Goal: Task Accomplishment & Management: Manage account settings

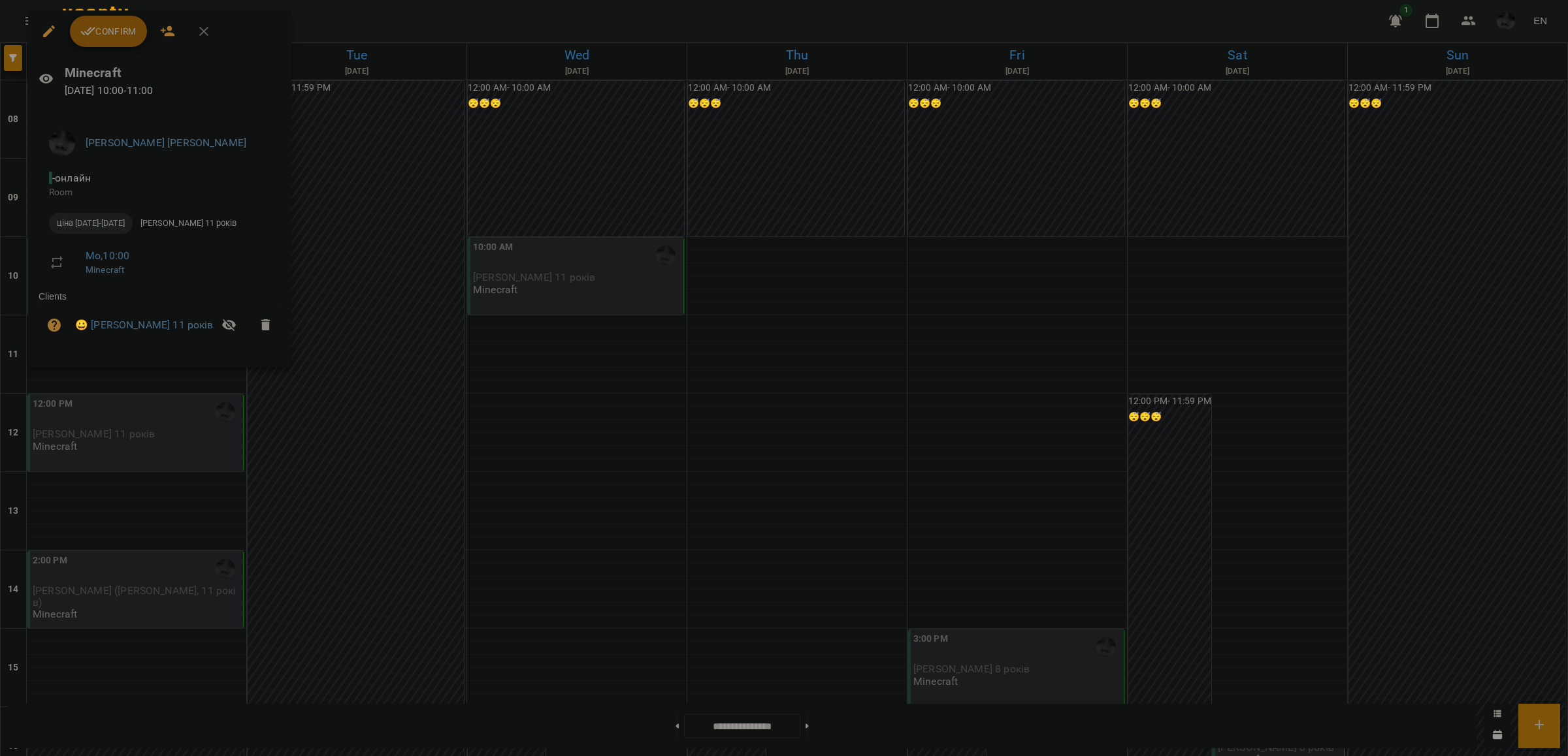
scroll to position [82, 0]
click at [138, 220] on span "[PERSON_NAME] 11 років" at bounding box center [188, 223] width 112 height 12
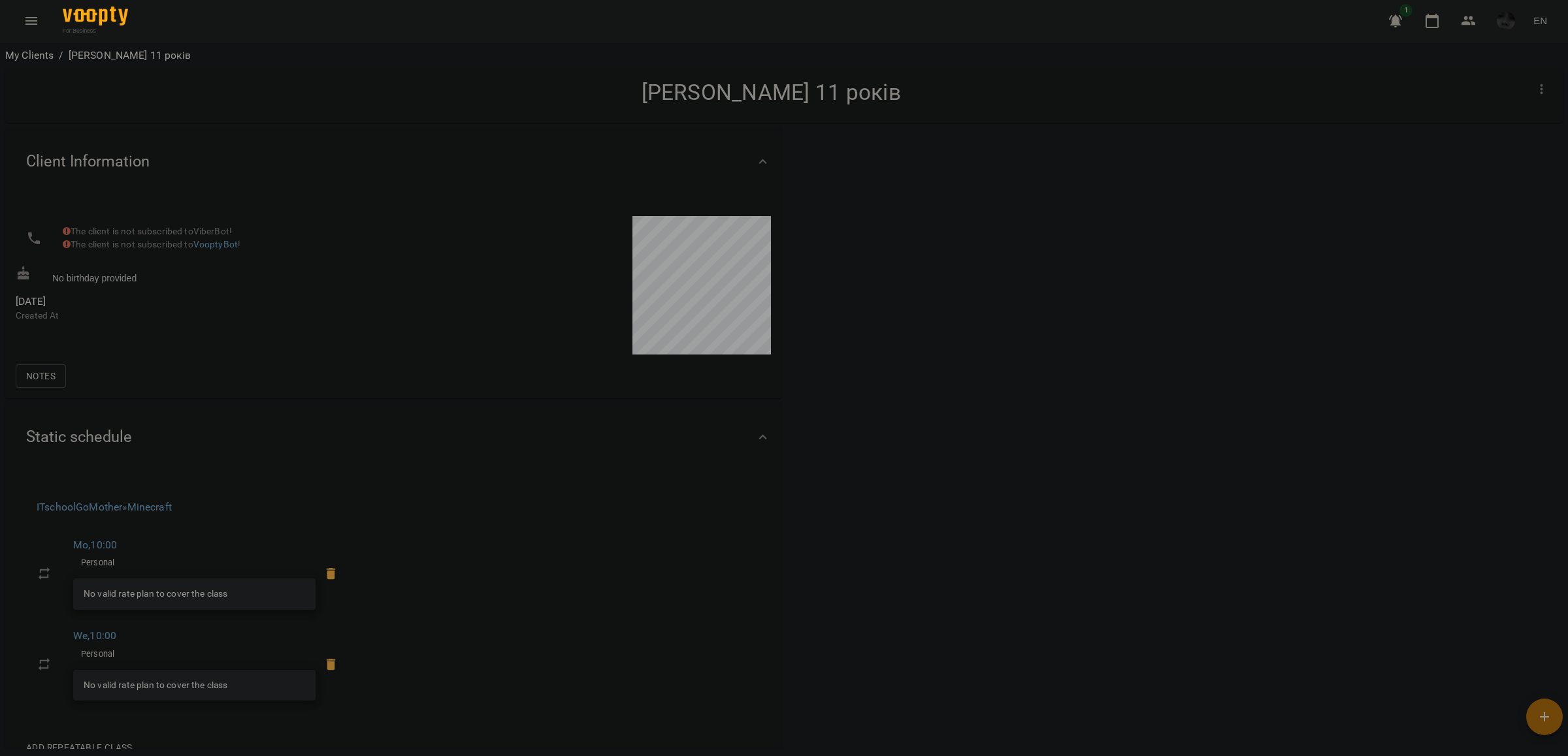
click at [1441, 36] on div "1 EN" at bounding box center [1466, 20] width 173 height 34
click at [1440, 29] on button "button" at bounding box center [1433, 21] width 32 height 32
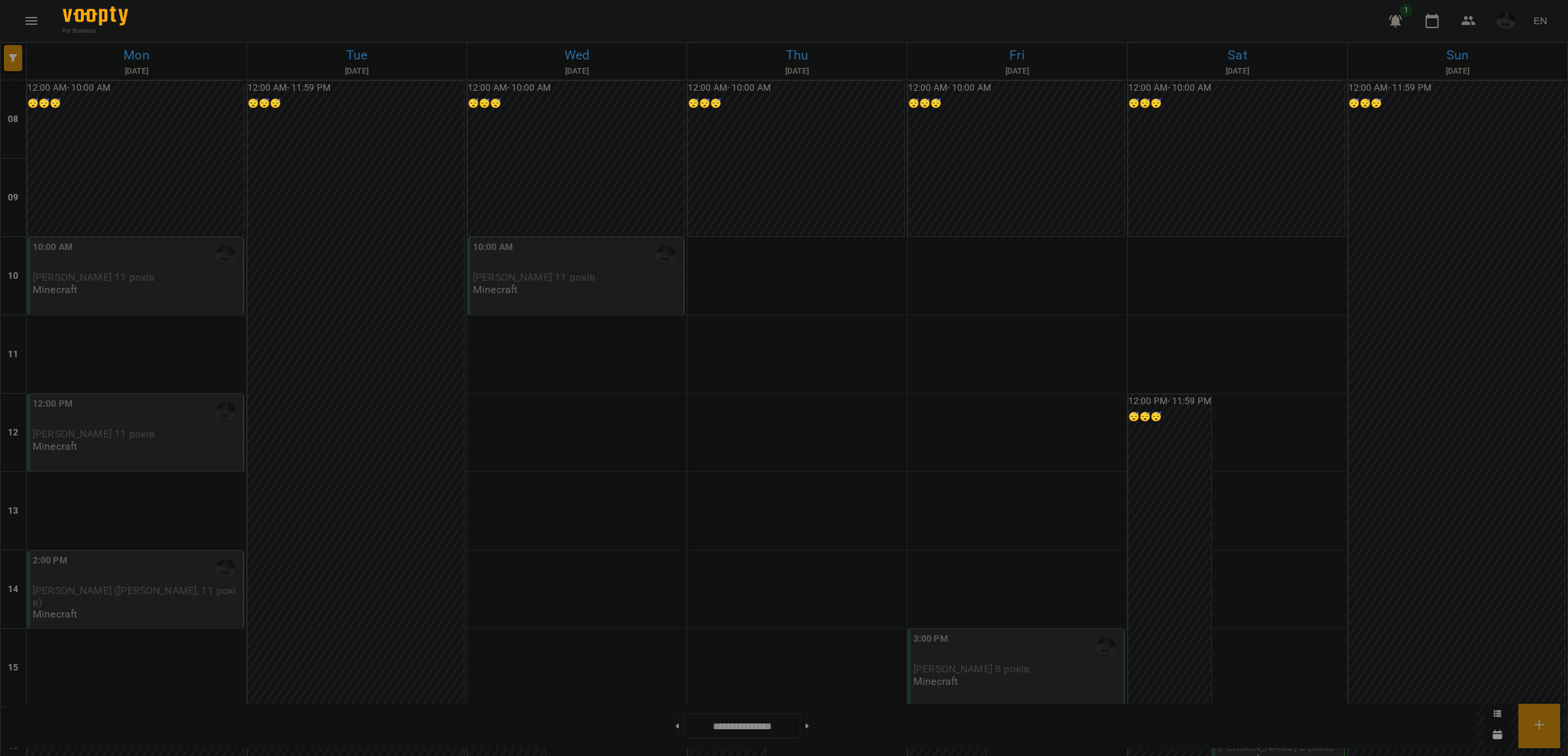
click at [112, 293] on div "10:00 AM [PERSON_NAME] 11 років Minecraft" at bounding box center [136, 268] width 208 height 55
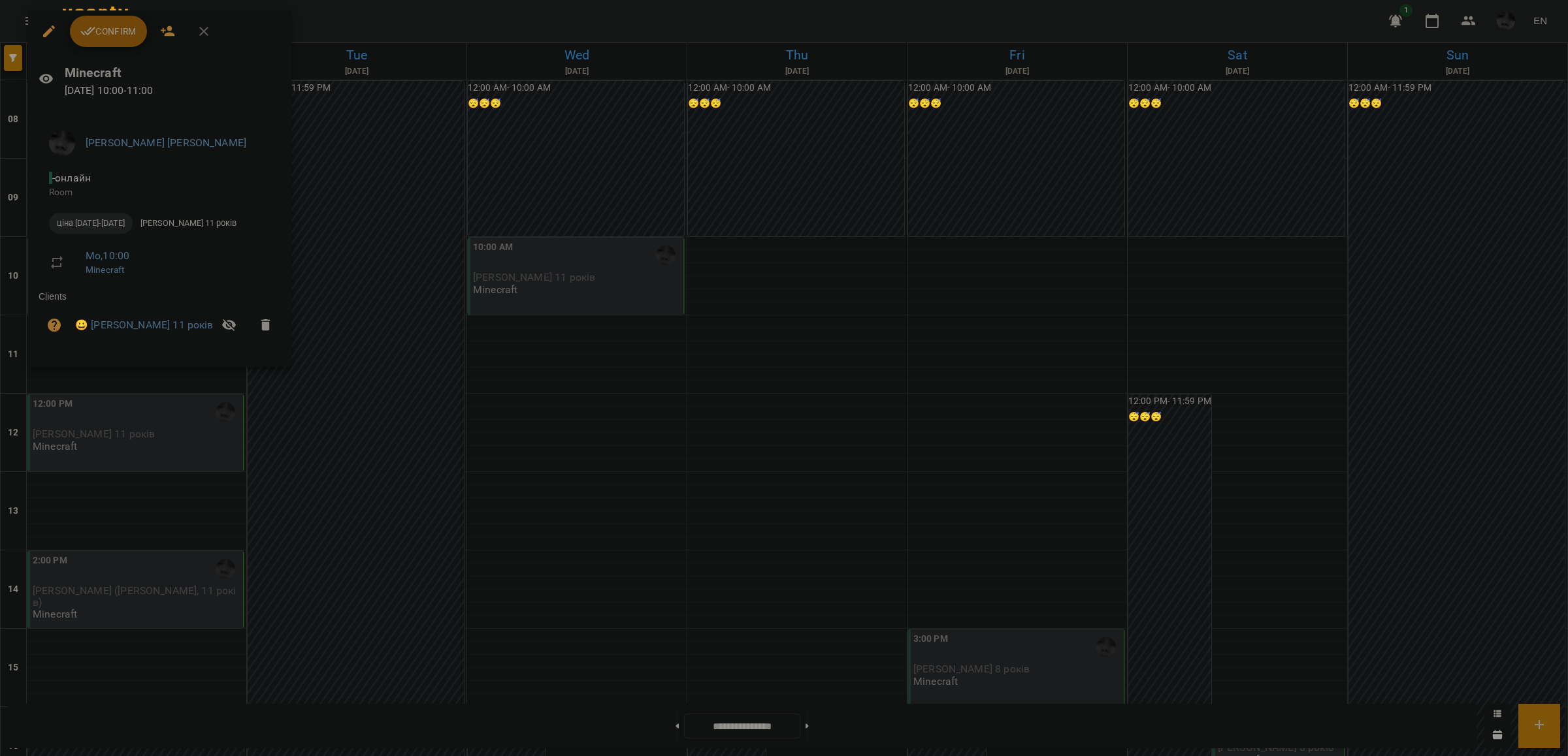
click at [133, 47] on div "Confirm" at bounding box center [160, 32] width 264 height 42
click at [133, 41] on button "Confirm" at bounding box center [108, 31] width 77 height 32
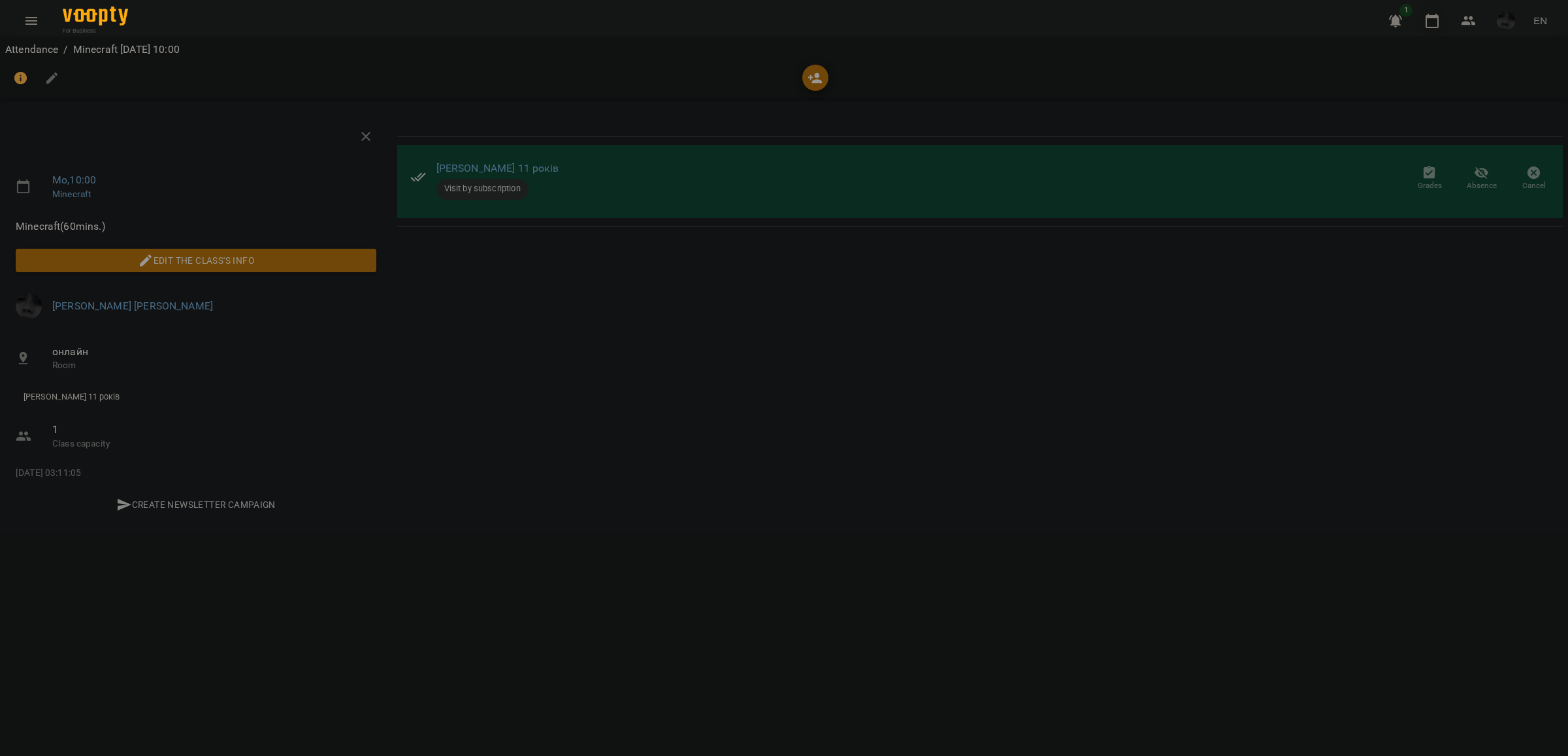
click at [1439, 12] on button "button" at bounding box center [1433, 21] width 32 height 32
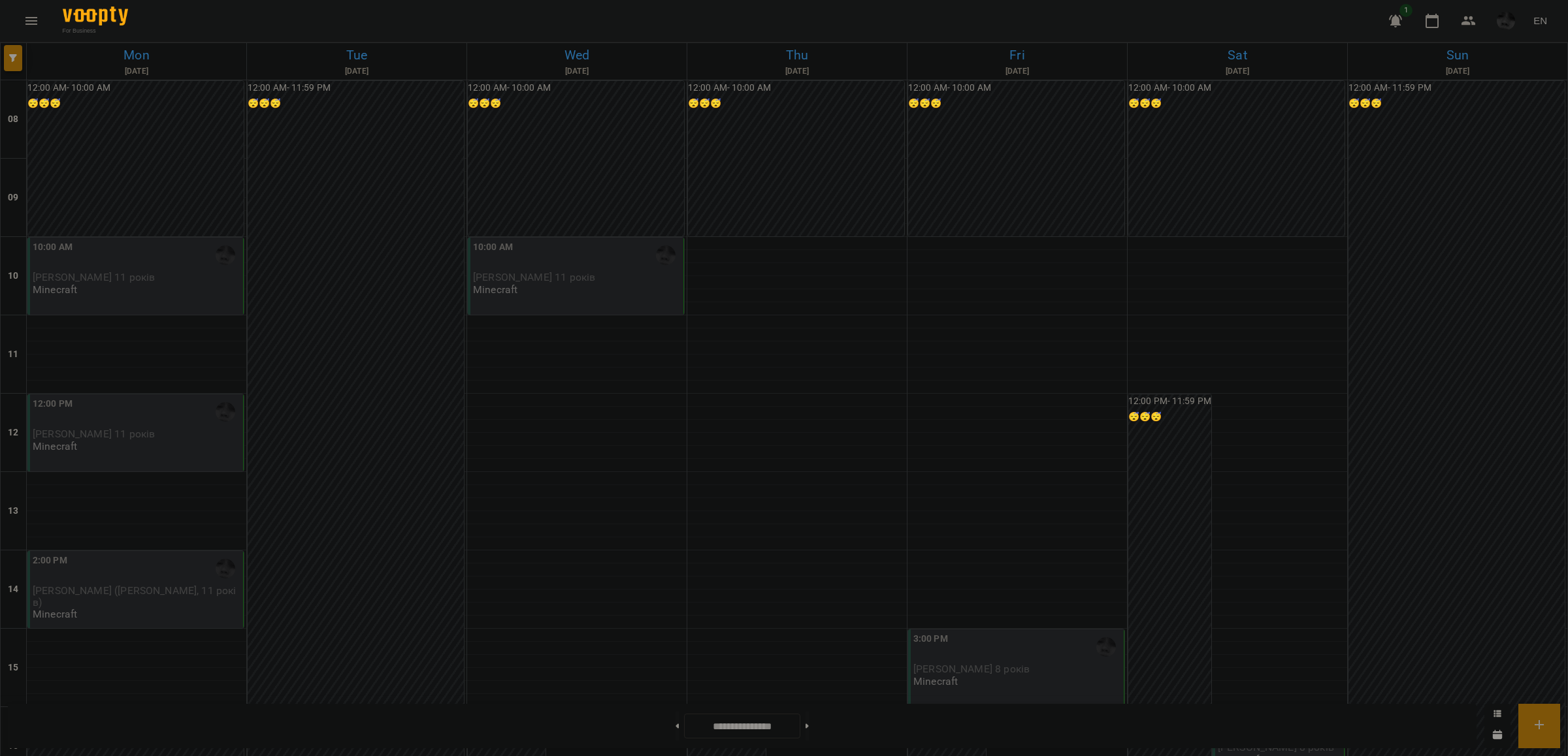
click at [172, 266] on div "10:00 AM" at bounding box center [136, 255] width 208 height 30
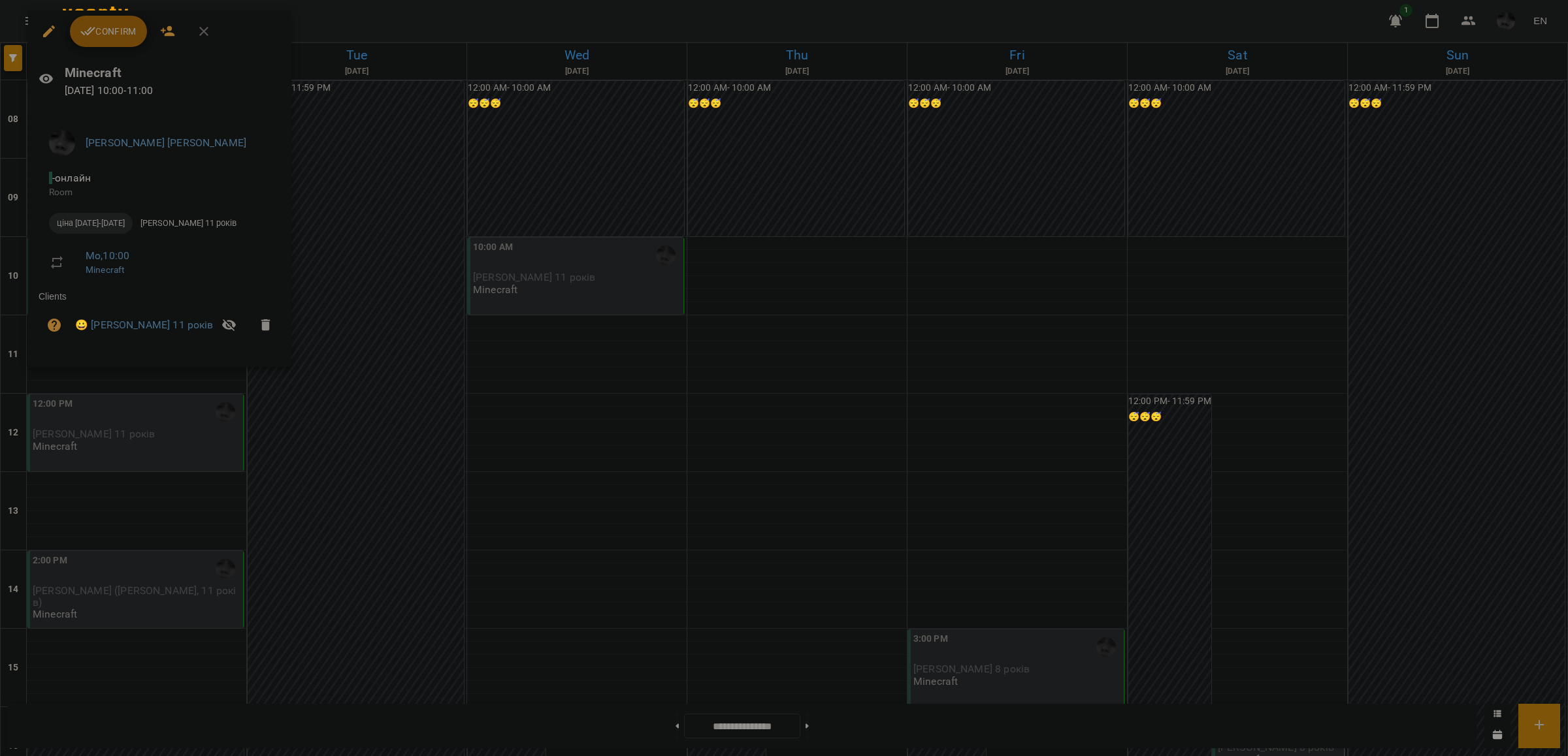
click at [85, 33] on icon "button" at bounding box center [87, 31] width 15 height 15
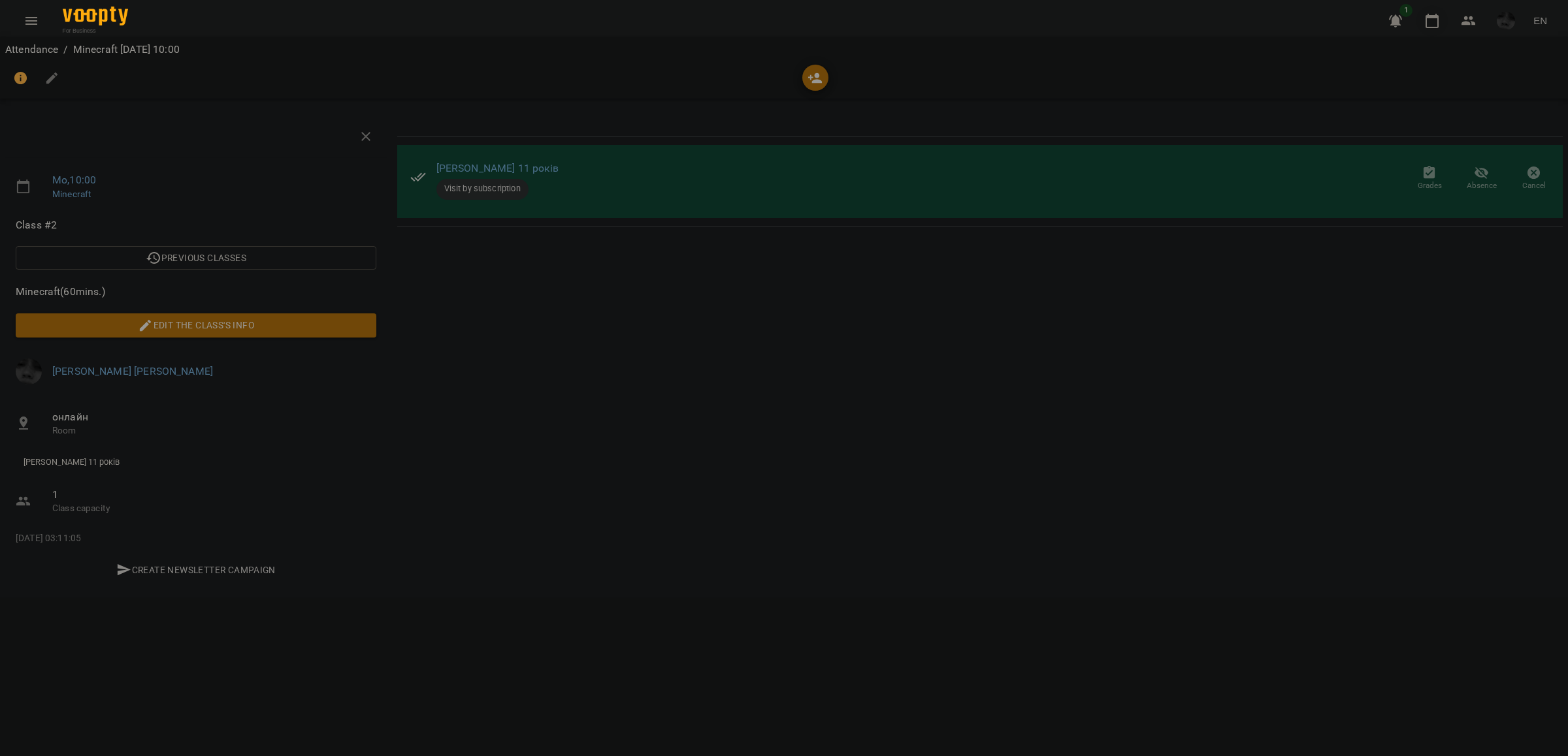
click at [1439, 25] on icon "button" at bounding box center [1433, 21] width 13 height 15
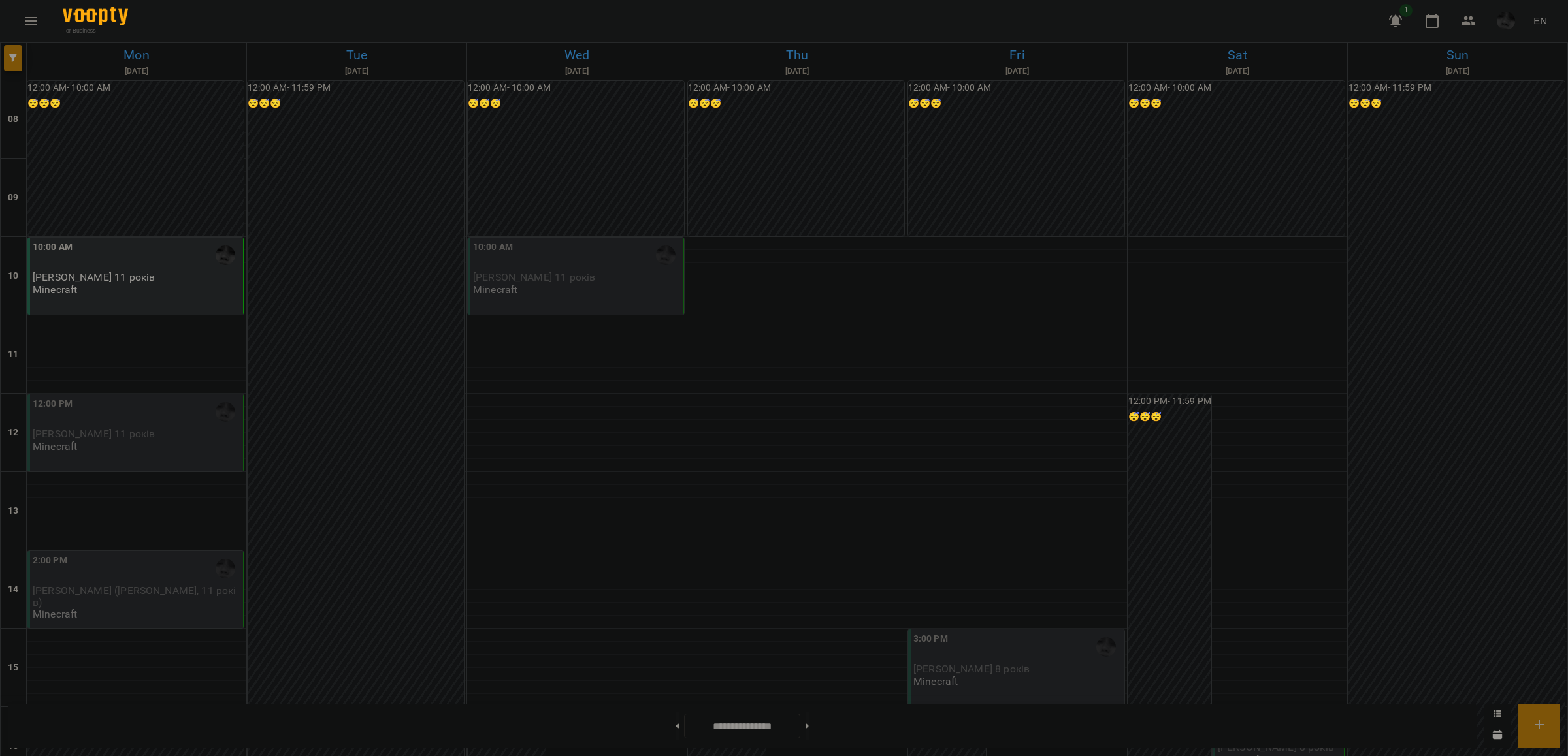
scroll to position [82, 0]
